Goal: Task Accomplishment & Management: Complete application form

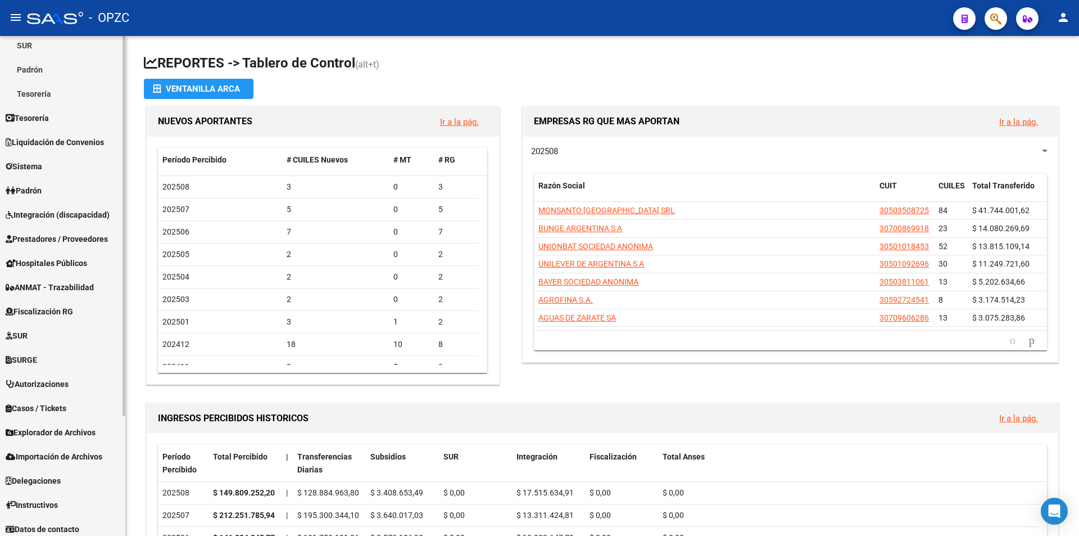
scroll to position [157, 0]
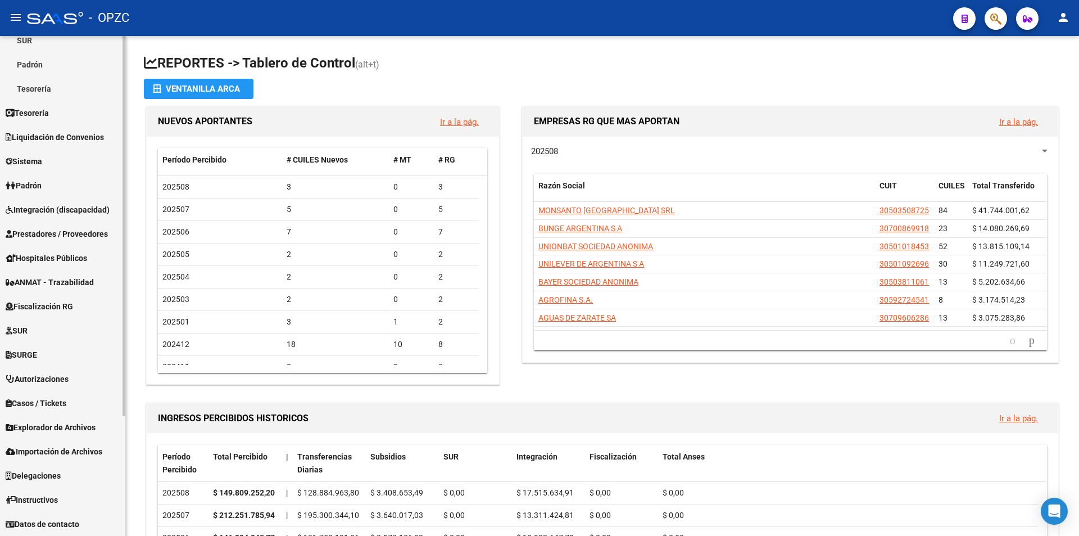
click at [96, 235] on span "Prestadores / Proveedores" at bounding box center [57, 234] width 102 height 12
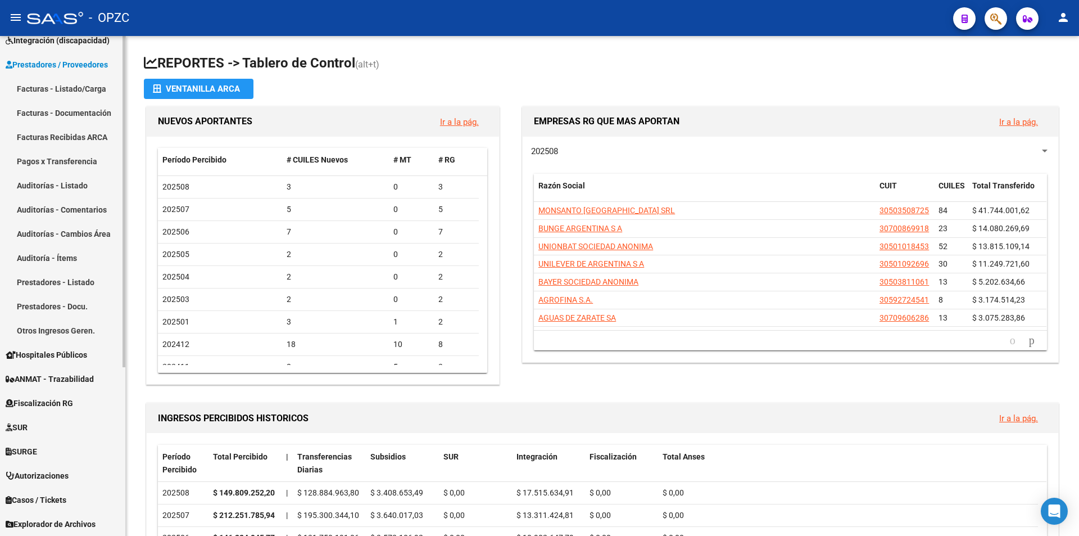
click at [77, 90] on link "Facturas - Listado/Carga" at bounding box center [62, 88] width 125 height 24
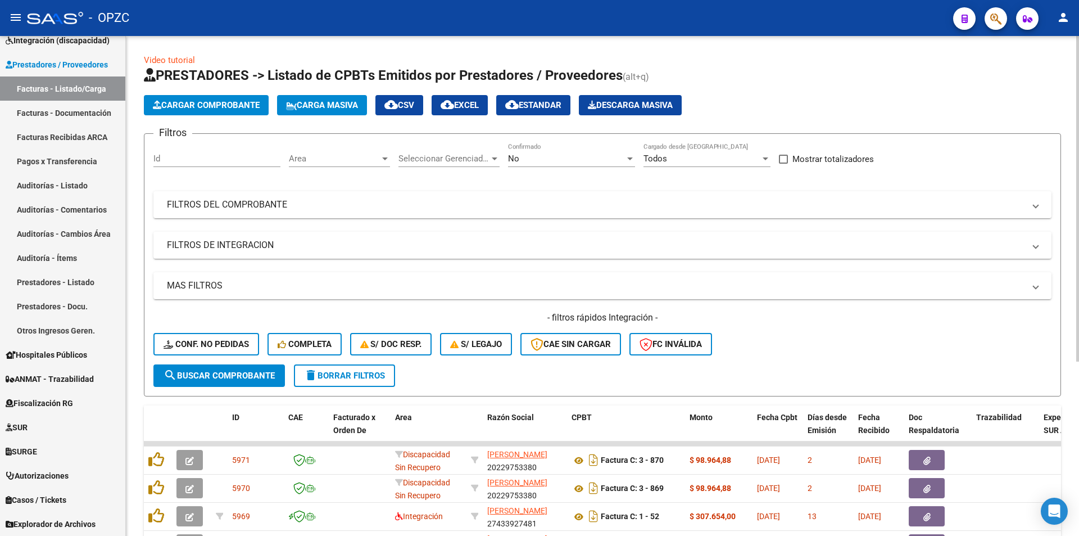
click at [234, 108] on span "Cargar Comprobante" at bounding box center [206, 105] width 107 height 10
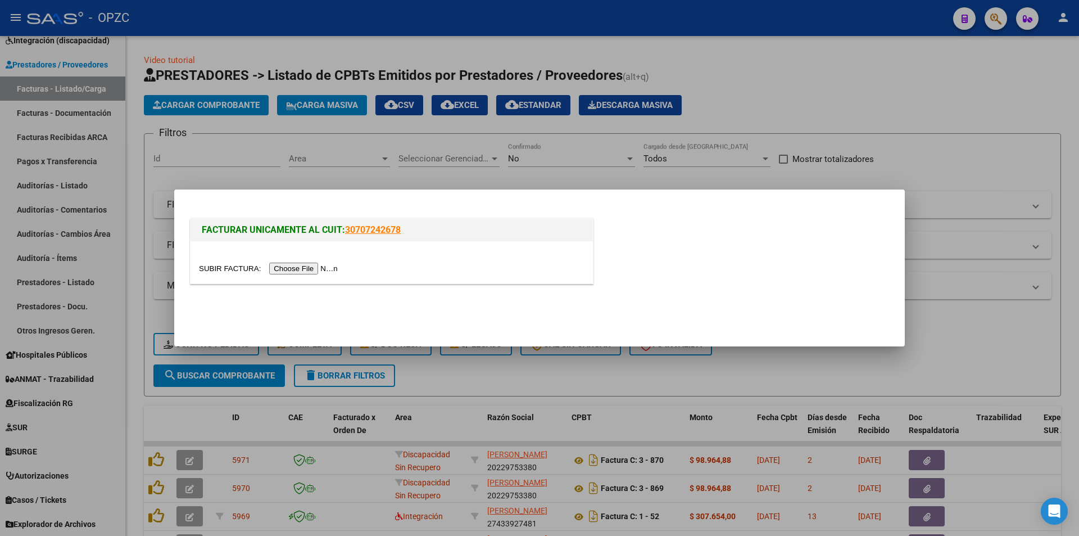
click at [328, 265] on input "file" at bounding box center [270, 268] width 142 height 12
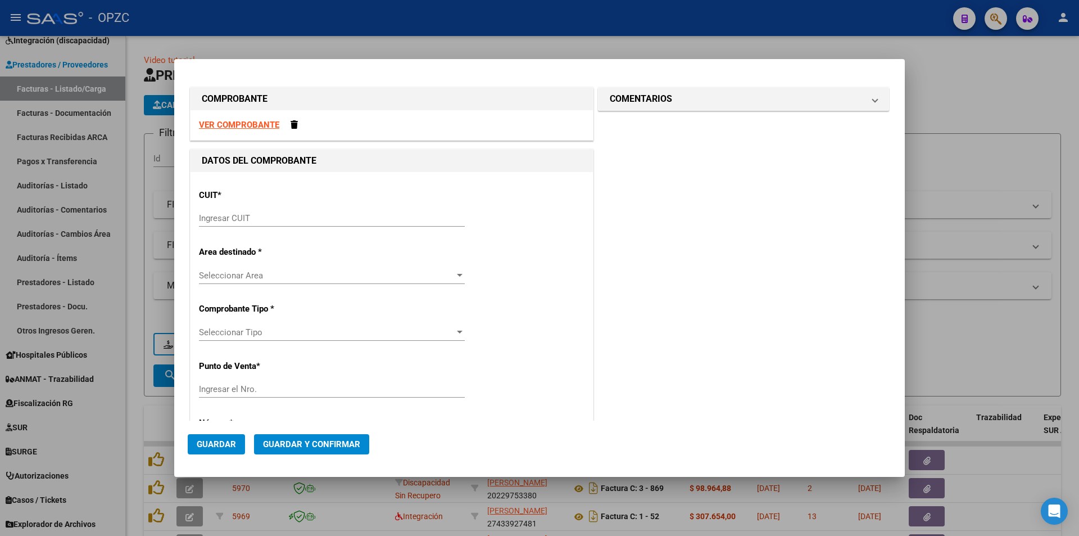
click at [299, 218] on input "Ingresar CUIT" at bounding box center [332, 218] width 266 height 10
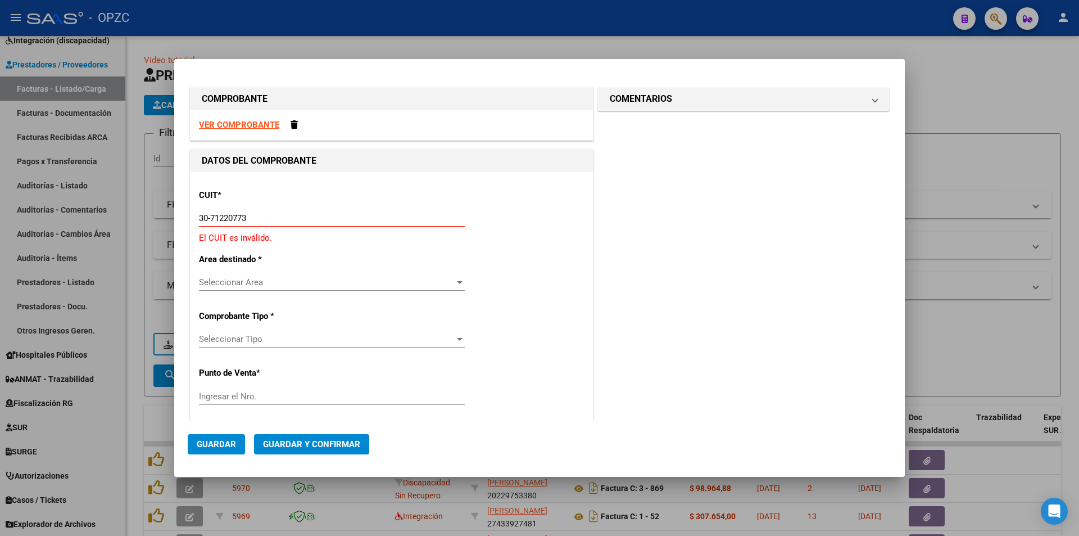
type input "30-71220773-2"
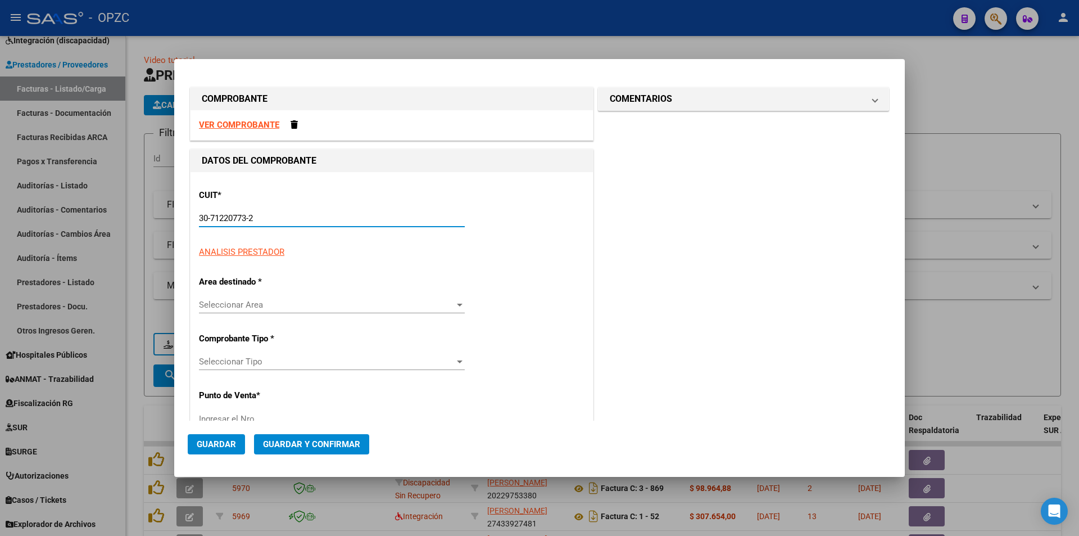
type input "3"
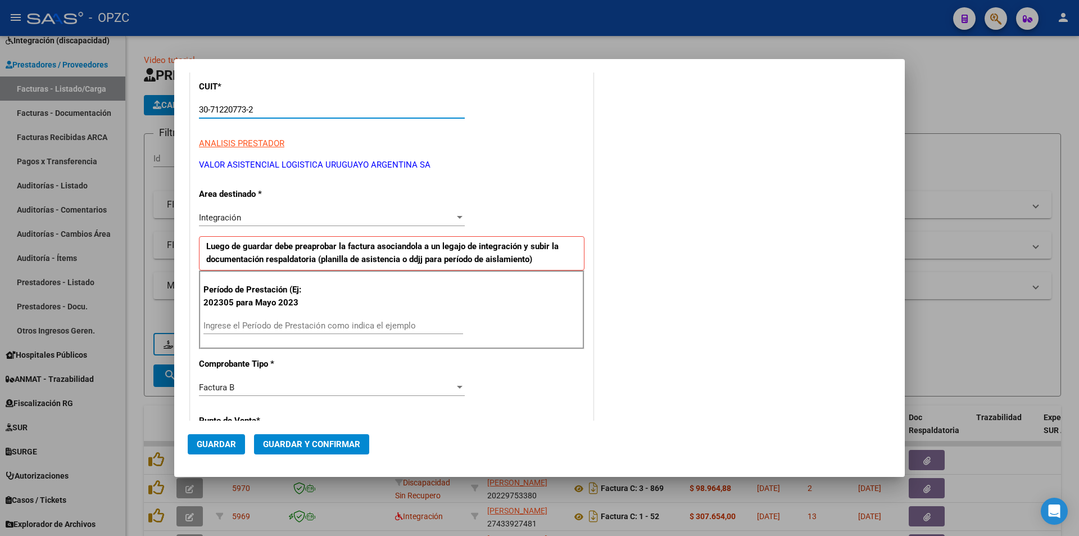
scroll to position [112, 0]
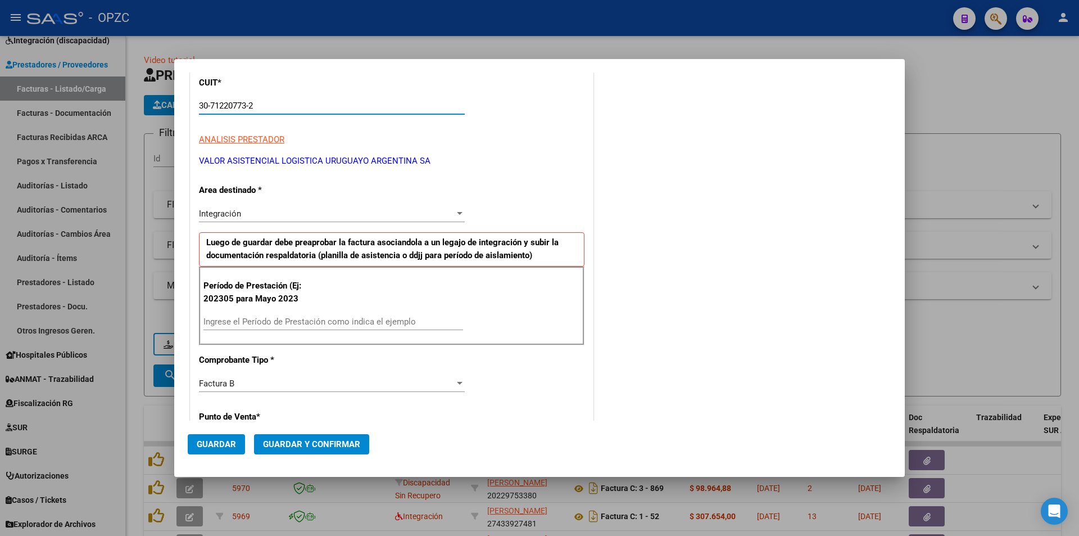
type input "30-71220773-2"
click at [317, 321] on input "Ingrese el Período de Prestación como indica el ejemplo" at bounding box center [333, 321] width 260 height 10
type input "202507"
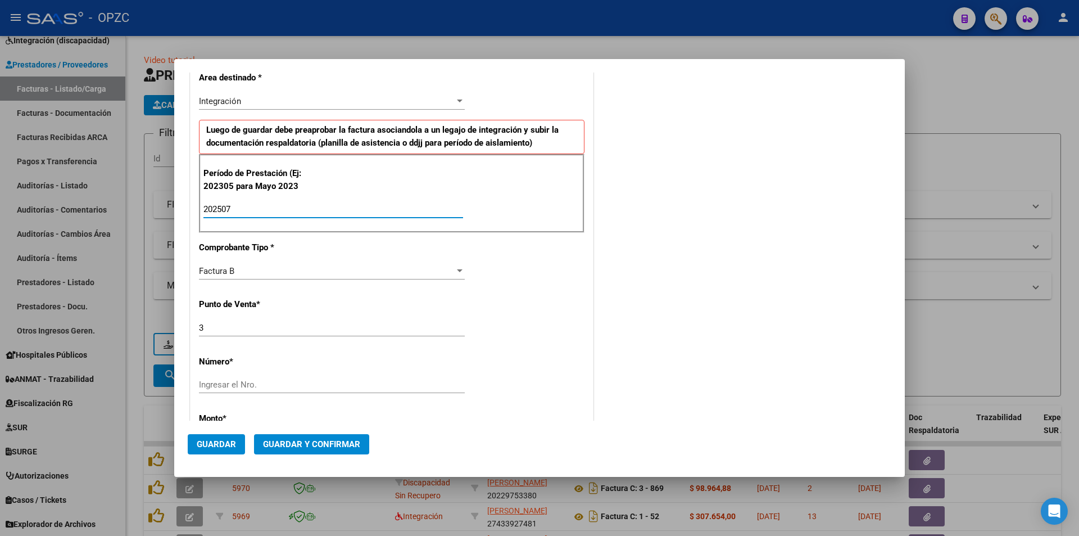
scroll to position [281, 0]
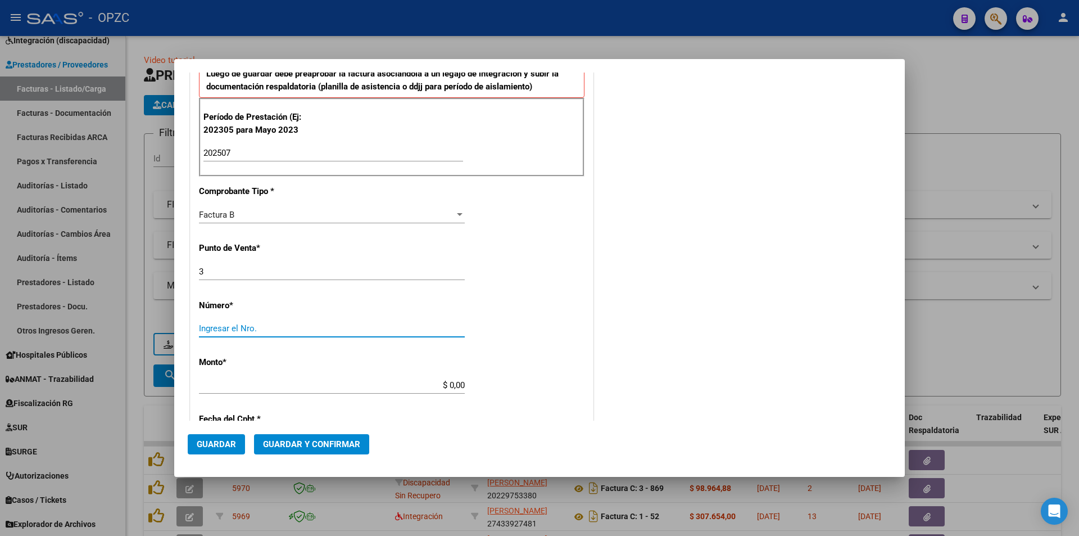
click at [314, 324] on input "Ingresar el Nro." at bounding box center [332, 328] width 266 height 10
type input "4633"
type input "$ 9.734.711,24"
type input "[DATE]"
type input "75322006133244"
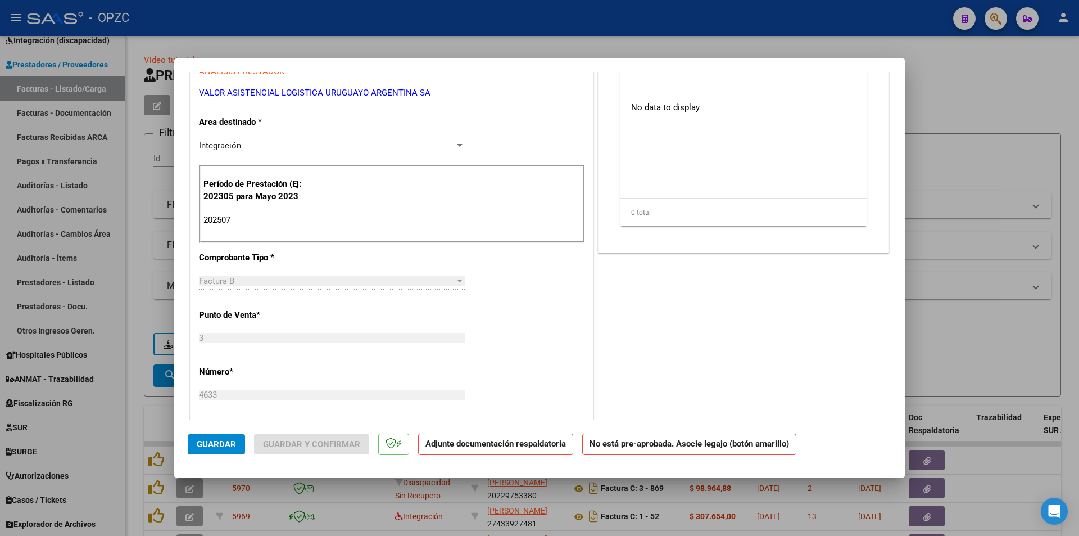
scroll to position [0, 0]
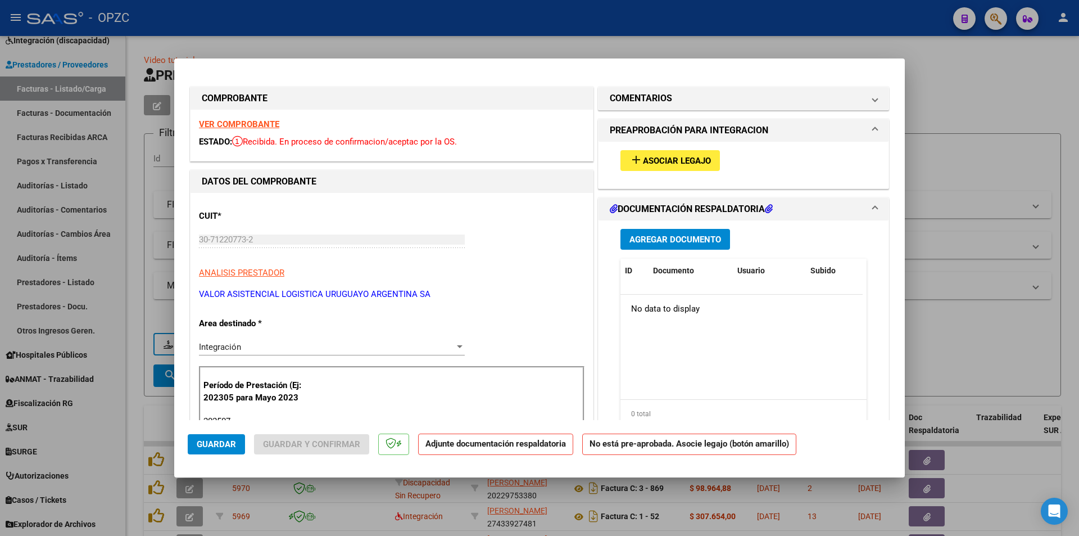
click at [624, 158] on button "add Asociar Legajo" at bounding box center [669, 160] width 99 height 21
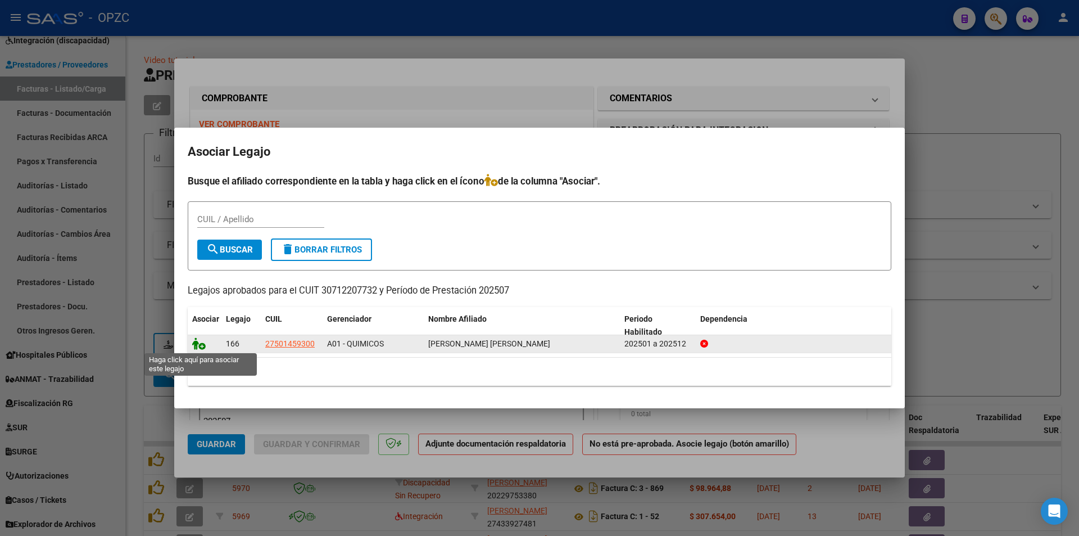
click at [201, 345] on icon at bounding box center [198, 343] width 13 height 12
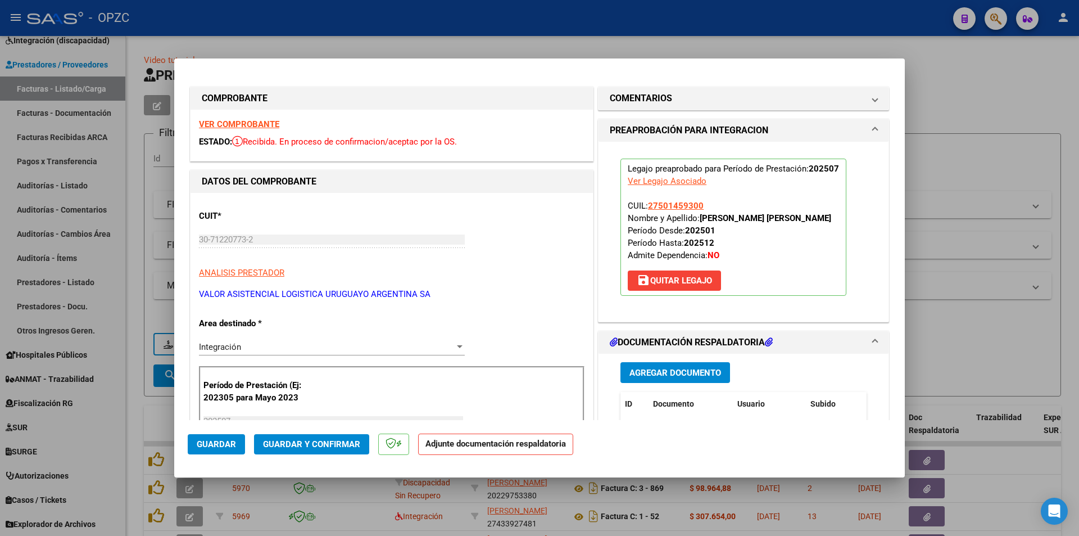
scroll to position [56, 0]
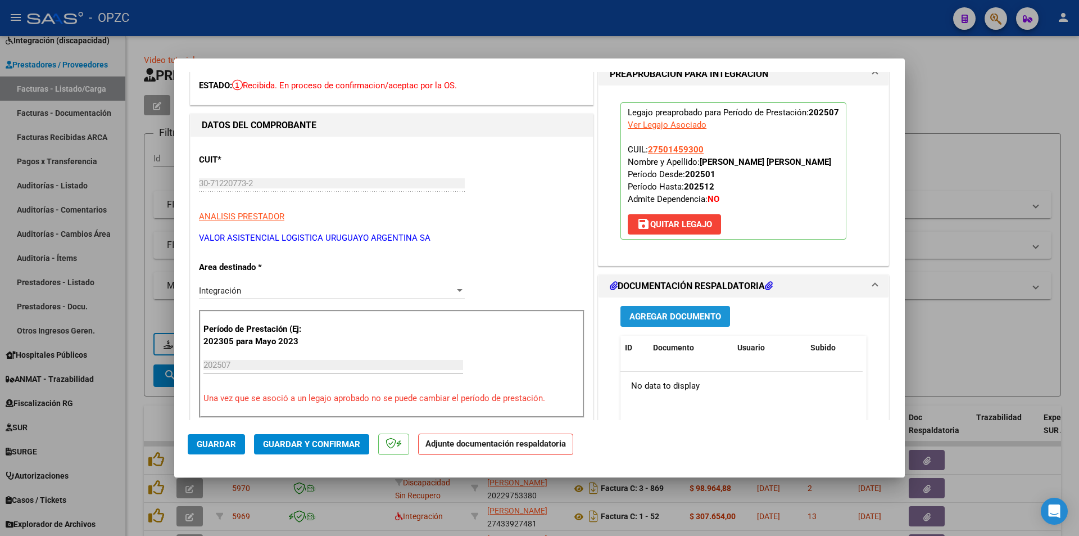
click at [666, 321] on span "Agregar Documento" at bounding box center [675, 316] width 92 height 10
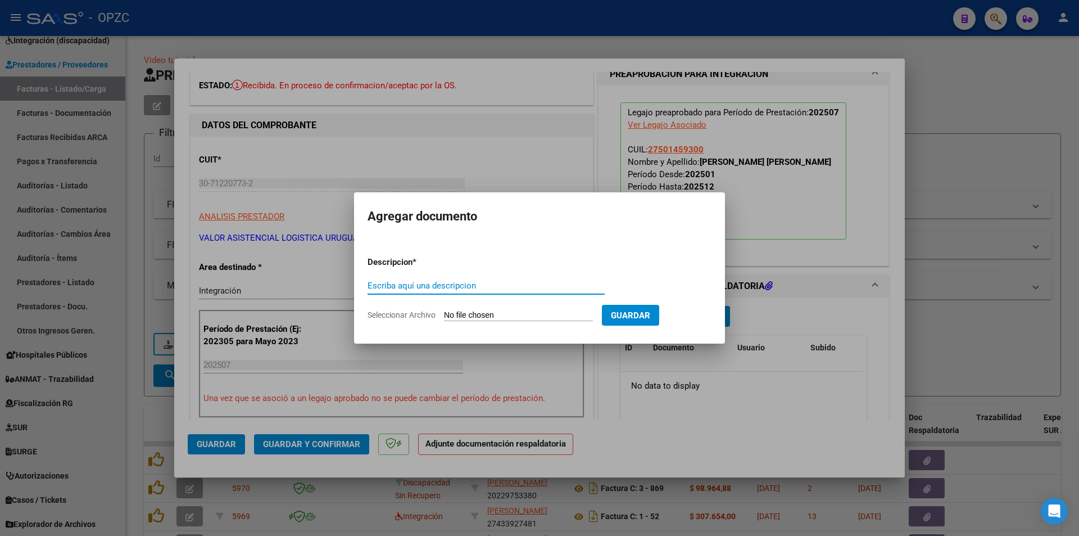
click at [561, 316] on input "Seleccionar Archivo" at bounding box center [518, 315] width 149 height 11
type input "C:\fakepath\detalle liquidacion fc 4633.pdf"
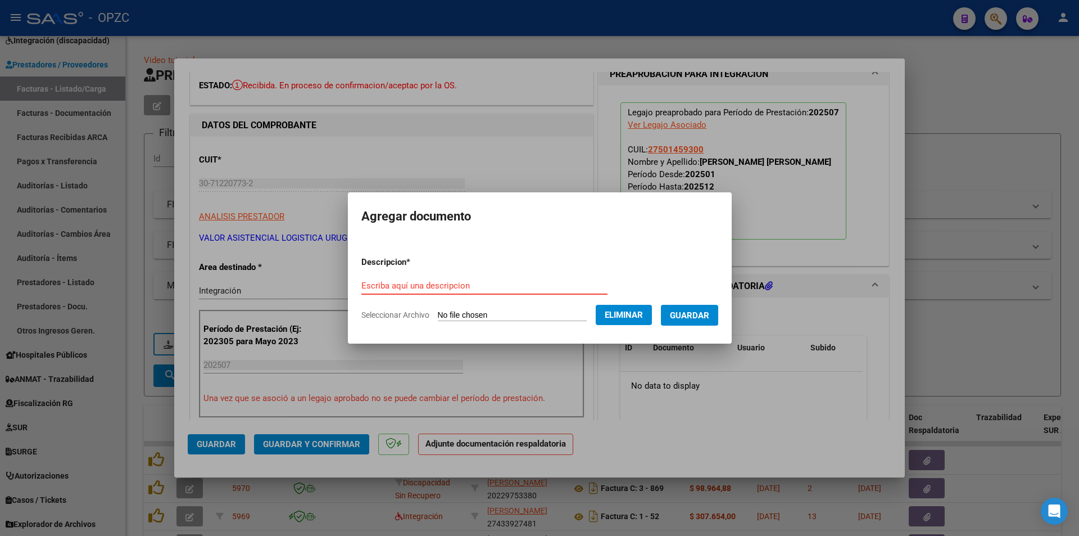
click at [421, 281] on input "Escriba aquí una descripcion" at bounding box center [484, 285] width 246 height 10
type input "DETALLE LIQ FC 4633"
click at [681, 315] on button "Guardar" at bounding box center [689, 315] width 57 height 21
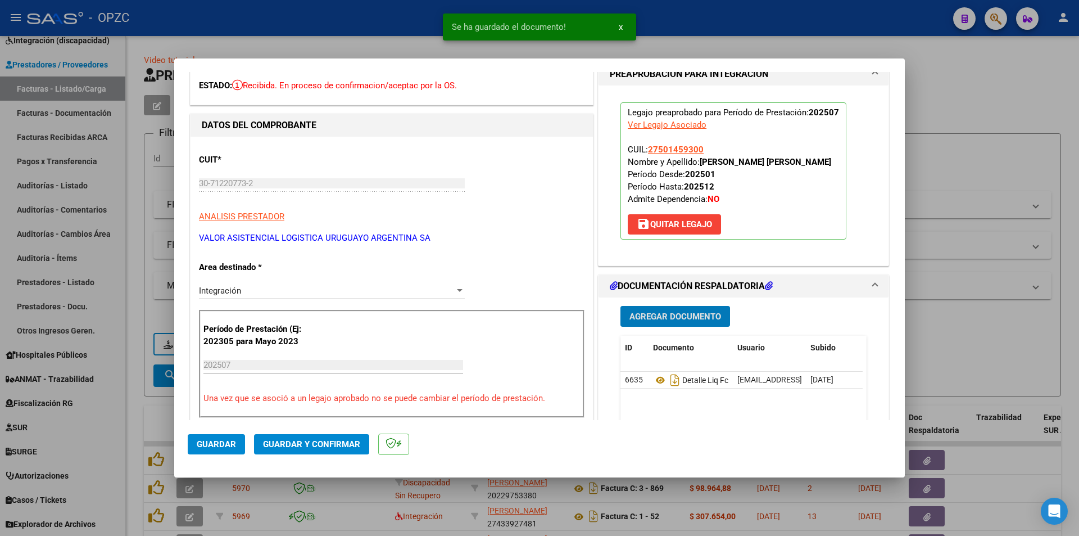
click at [648, 323] on button "Agregar Documento" at bounding box center [675, 316] width 110 height 21
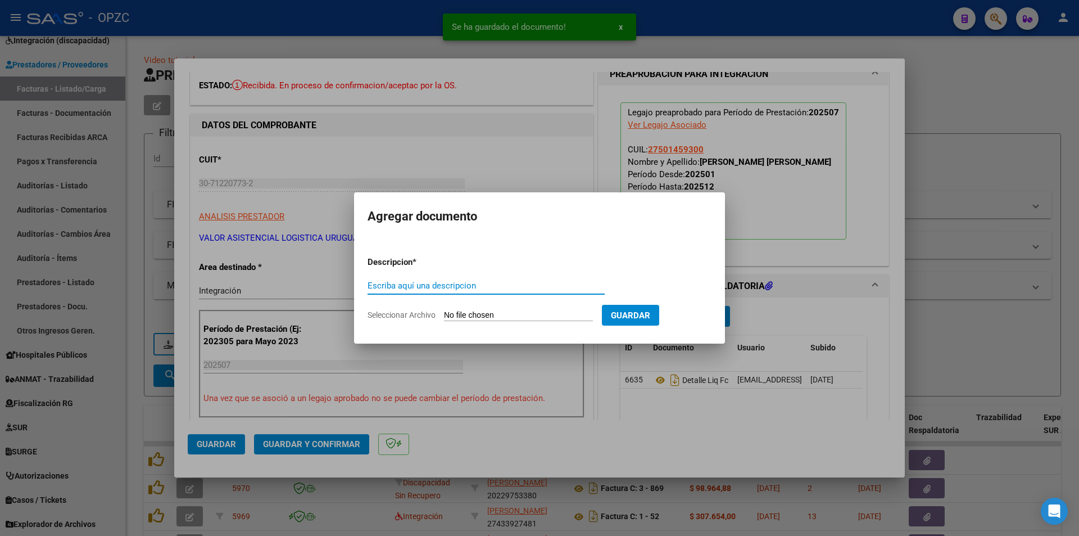
click at [547, 311] on input "Seleccionar Archivo" at bounding box center [518, 315] width 149 height 11
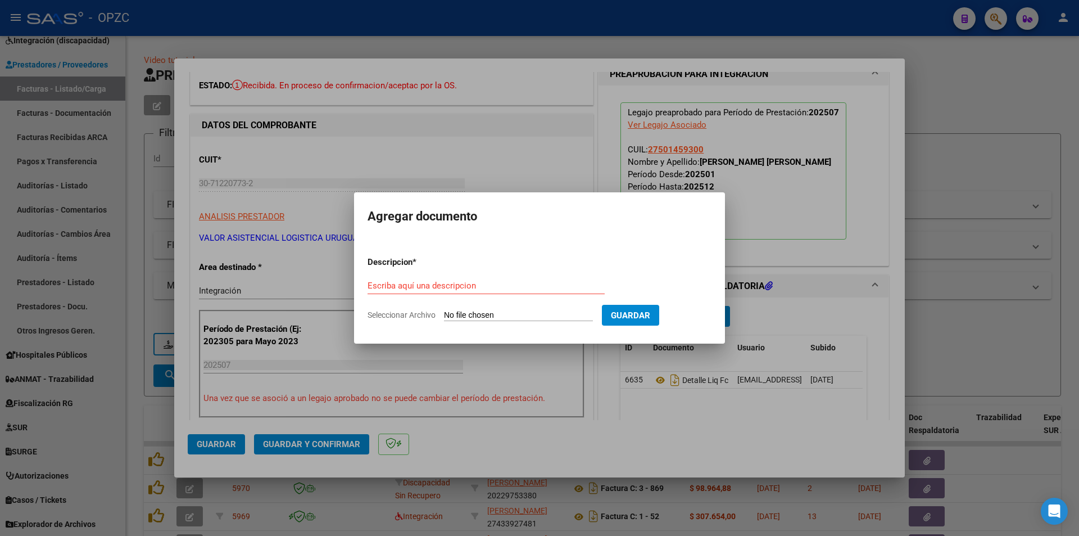
type input "C:\fakepath\HC -[PERSON_NAME] MES [DATE].pdf"
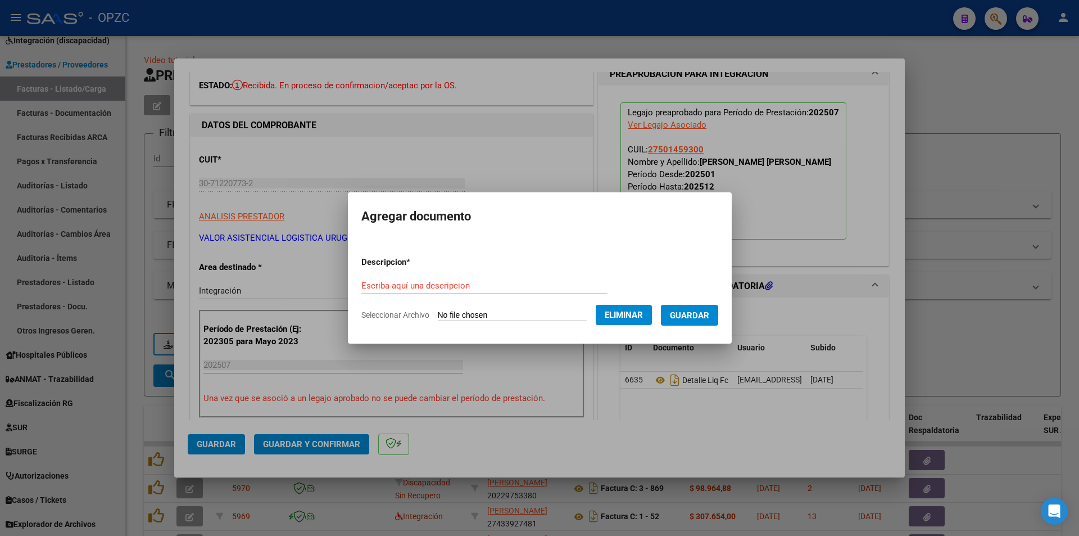
click at [447, 278] on div "Escriba aquí una descripcion" at bounding box center [484, 285] width 246 height 17
type input "HISTORIA CLINICA-MES [DATE]"
click at [709, 313] on span "Guardar" at bounding box center [689, 315] width 39 height 10
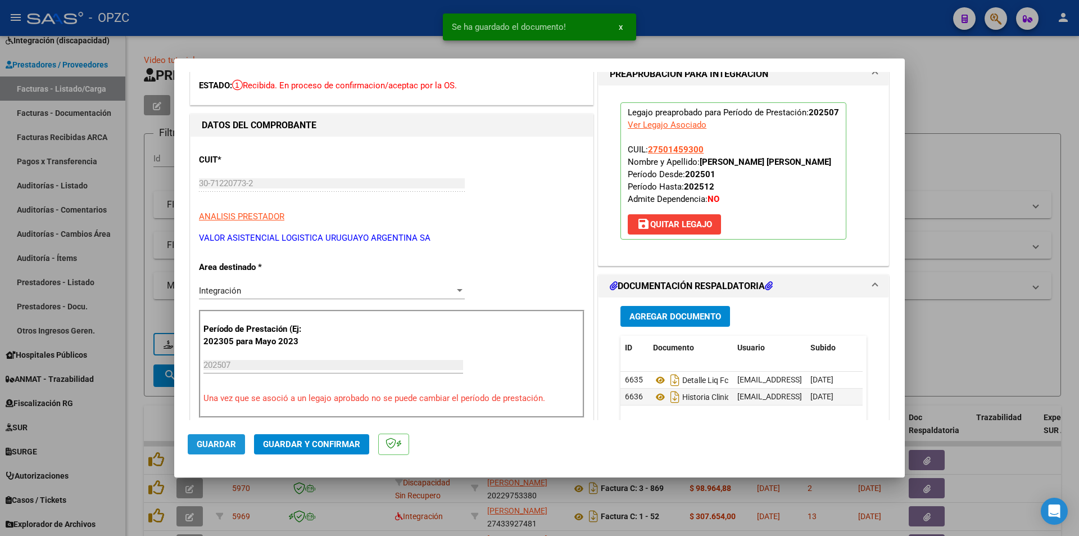
click at [218, 445] on span "Guardar" at bounding box center [216, 444] width 39 height 10
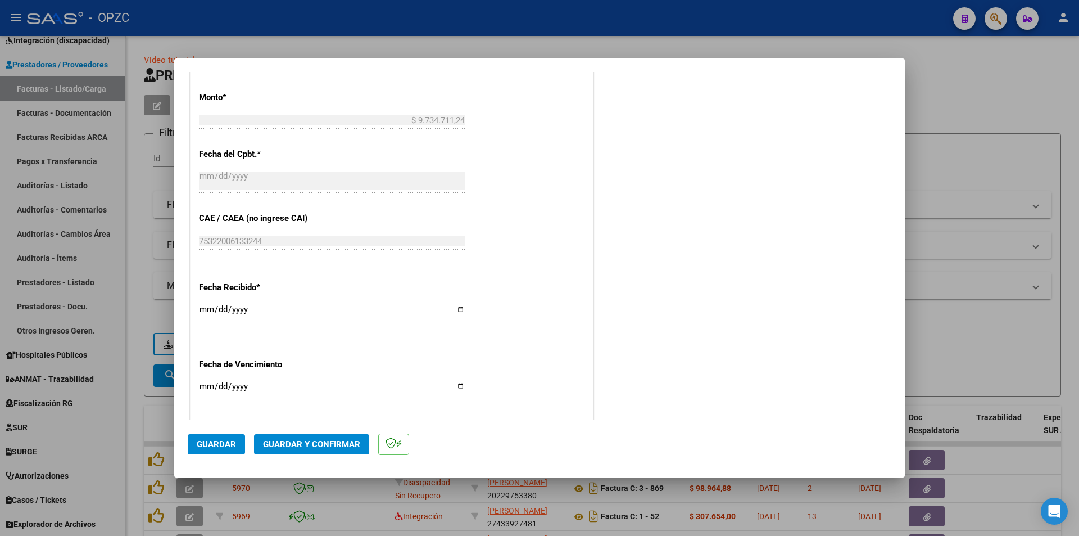
scroll to position [681, 0]
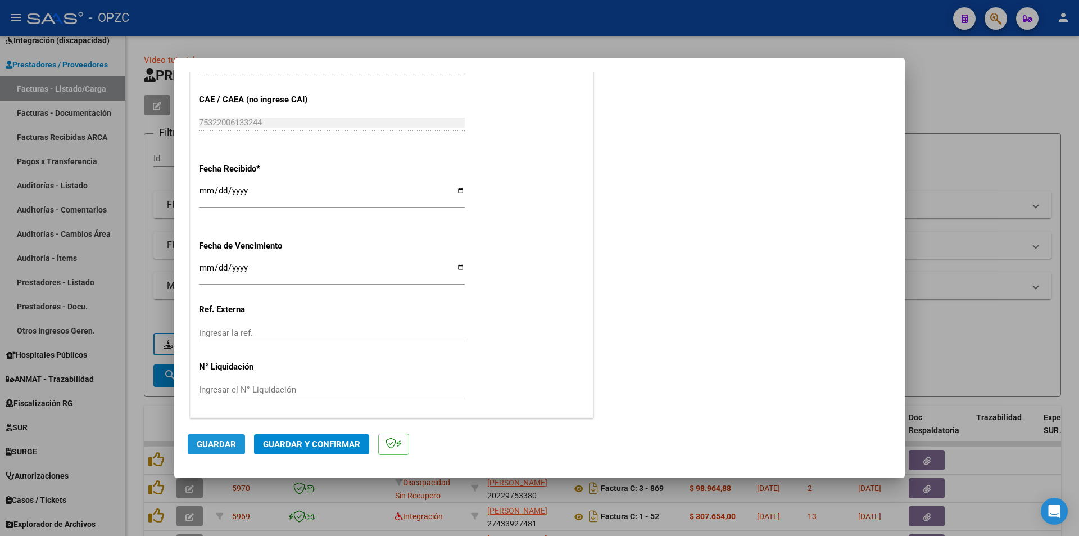
click at [228, 447] on span "Guardar" at bounding box center [216, 444] width 39 height 10
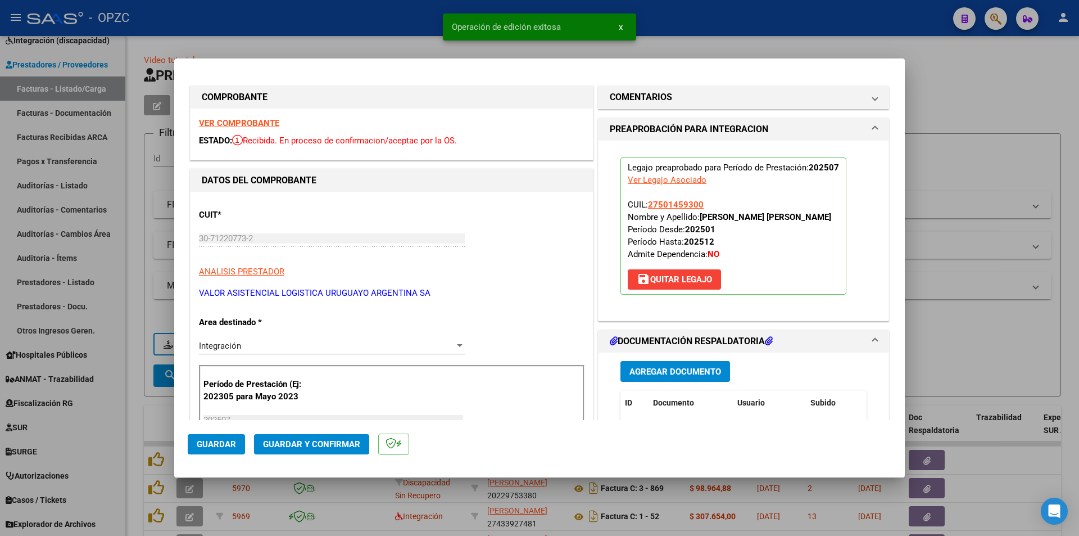
scroll to position [0, 0]
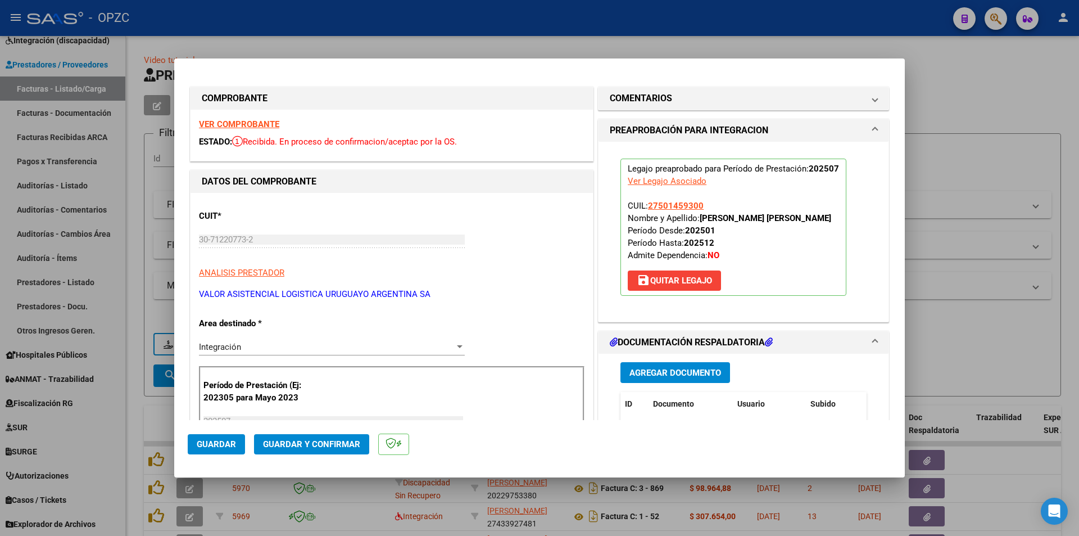
click at [954, 182] on div at bounding box center [539, 268] width 1079 height 536
type input "$ 0,00"
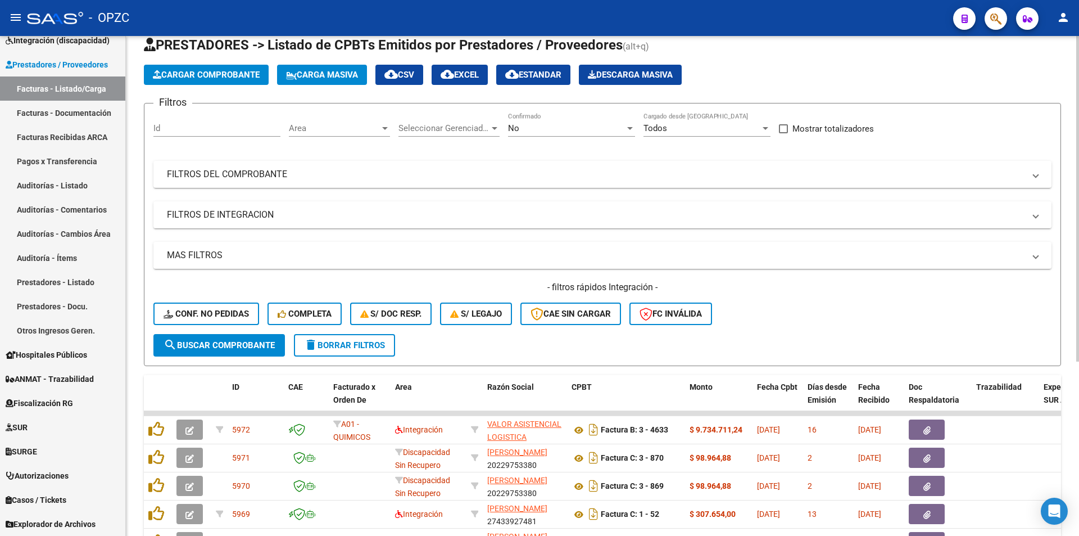
scroll to position [112, 0]
